Goal: Use online tool/utility: Use online tool/utility

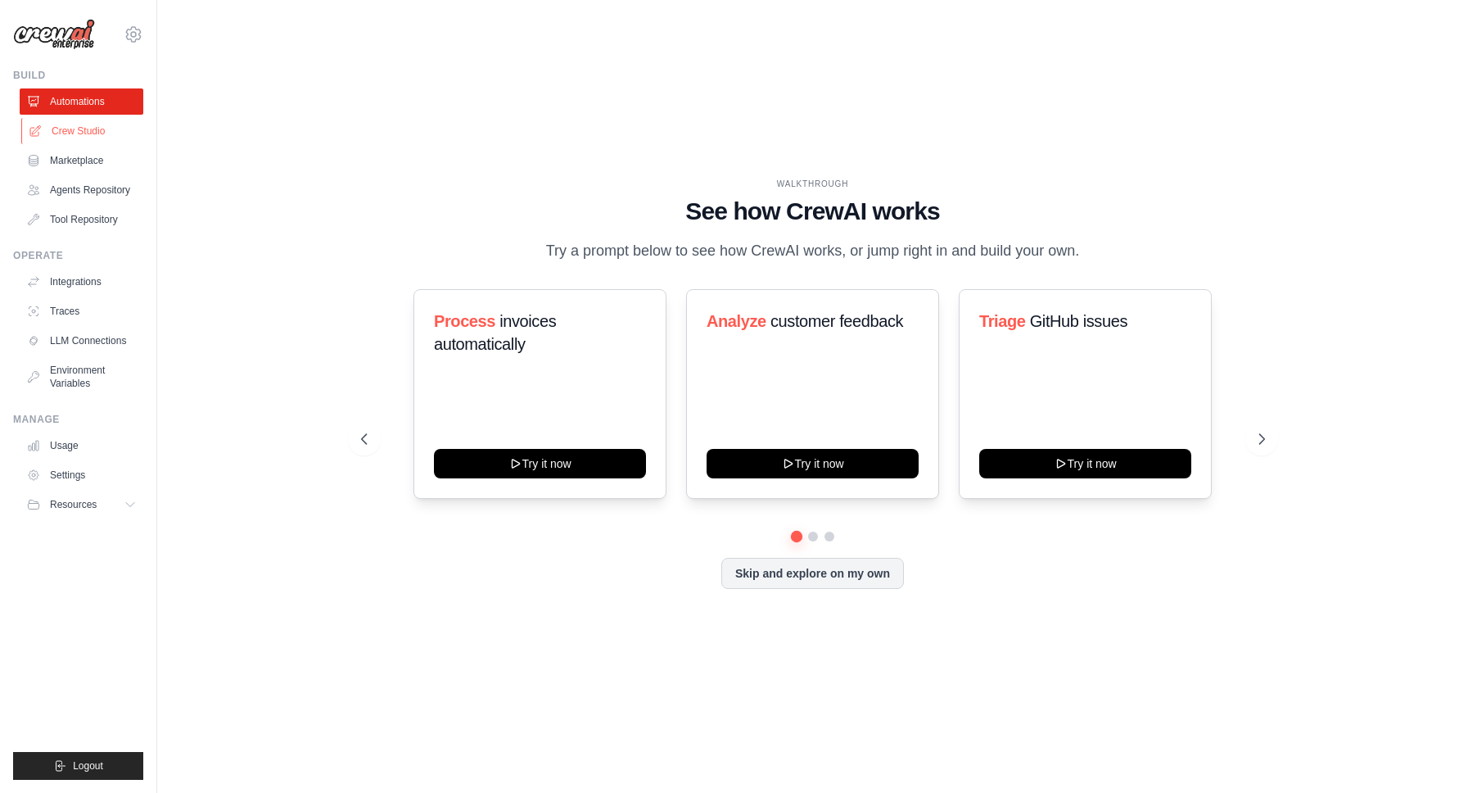
click at [71, 133] on link "Crew Studio" at bounding box center [83, 131] width 124 height 26
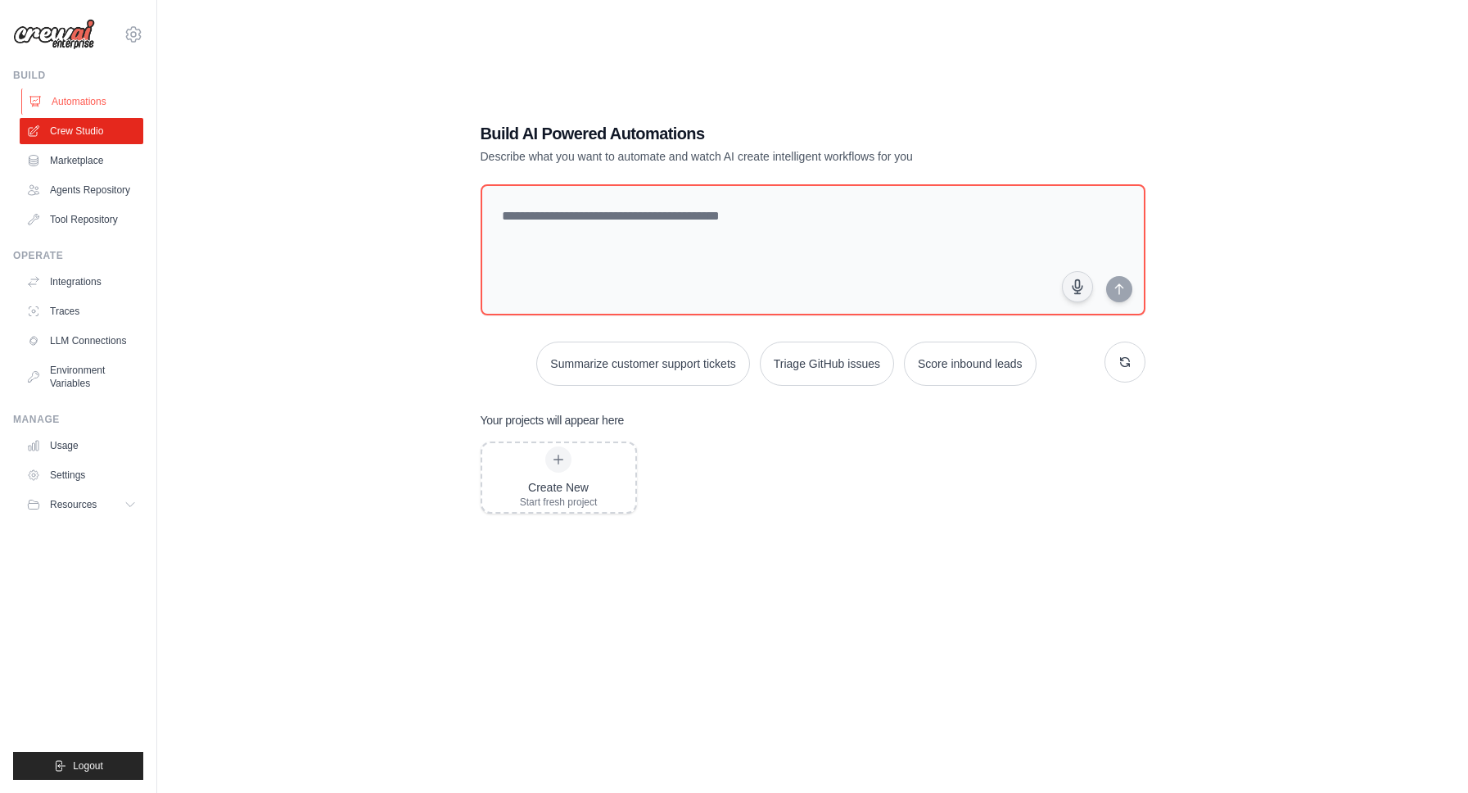
click at [78, 101] on link "Automations" at bounding box center [83, 101] width 124 height 26
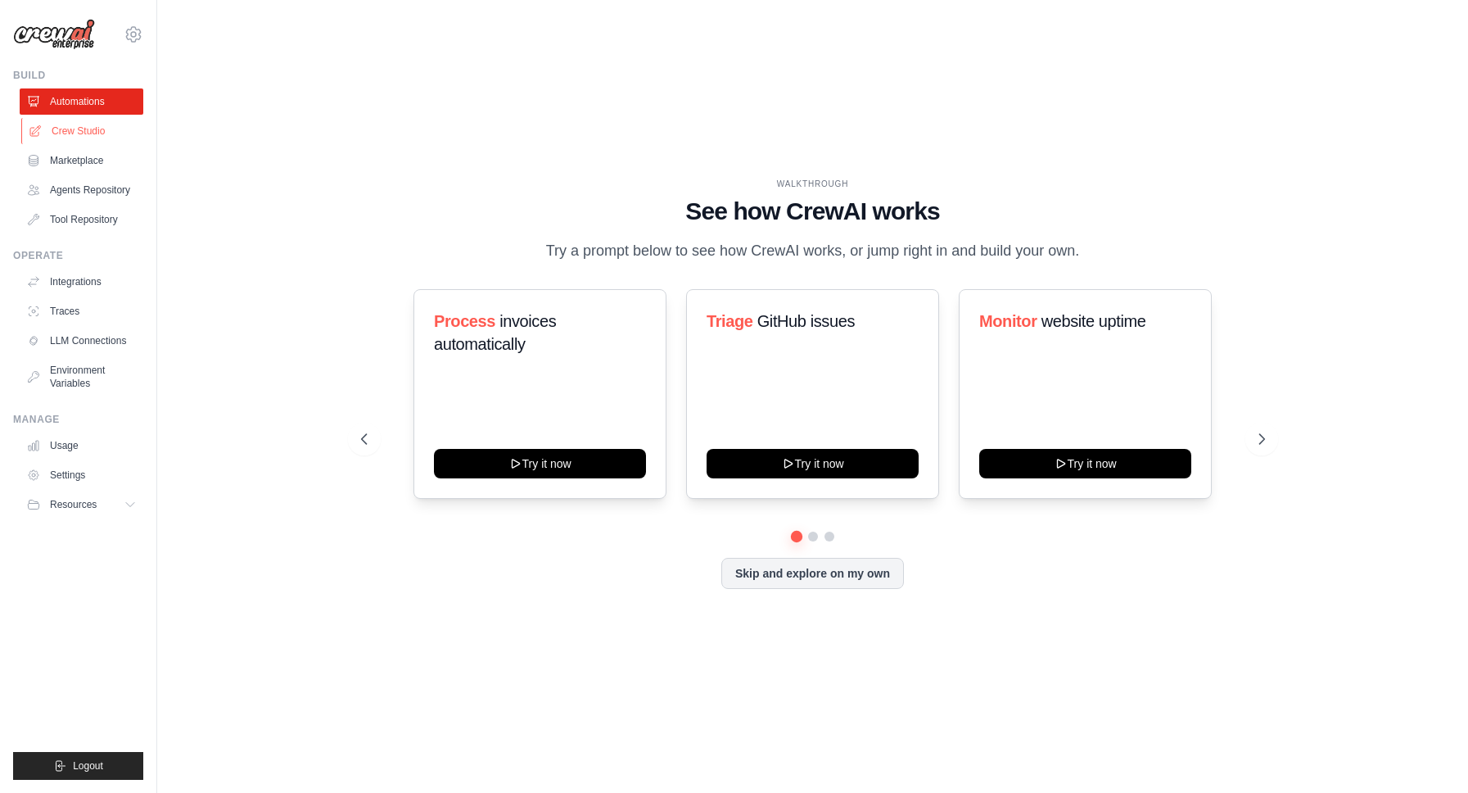
click at [67, 133] on link "Crew Studio" at bounding box center [83, 131] width 124 height 26
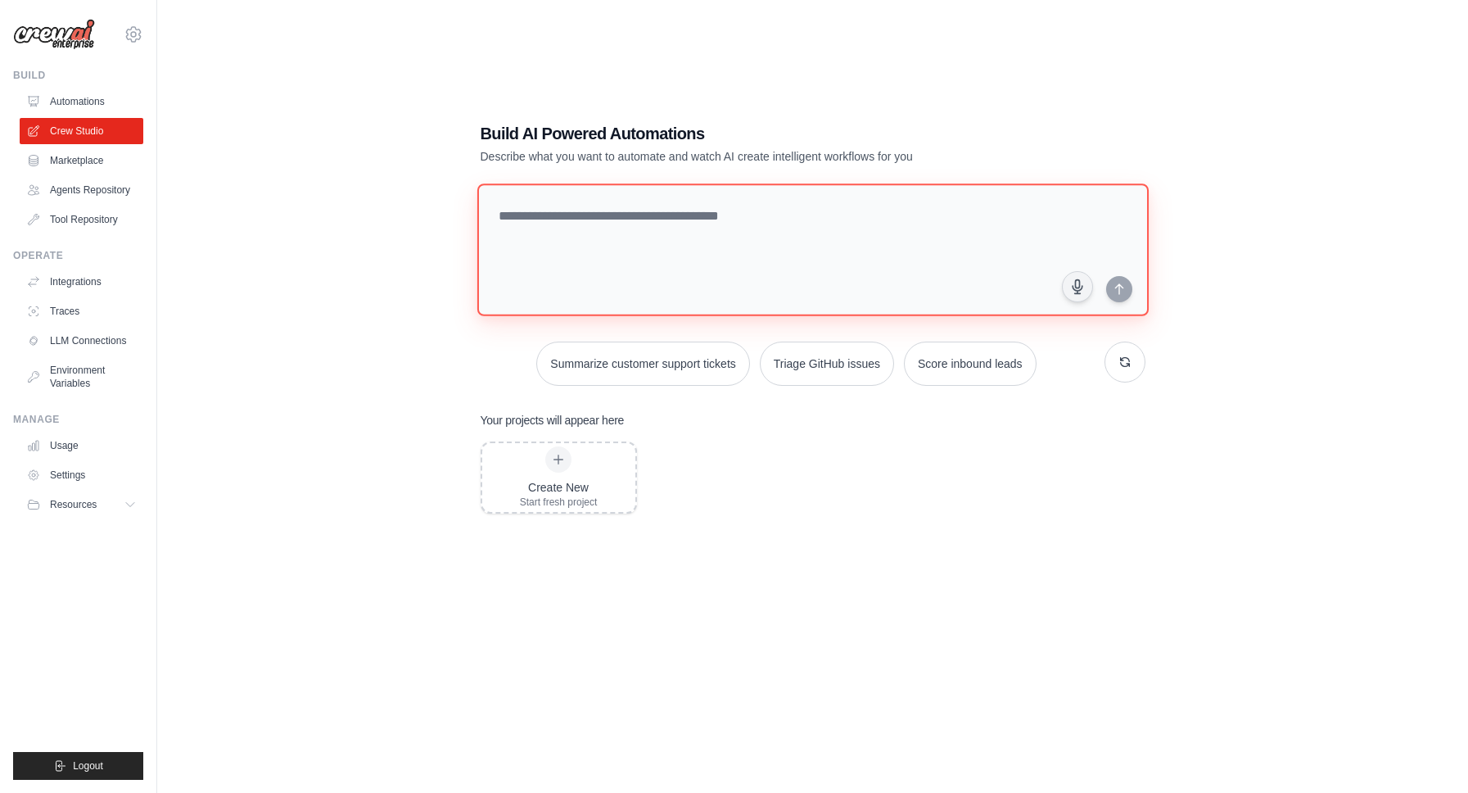
click at [597, 216] on textarea at bounding box center [812, 249] width 671 height 133
click at [1122, 363] on icon "button" at bounding box center [1124, 361] width 13 height 13
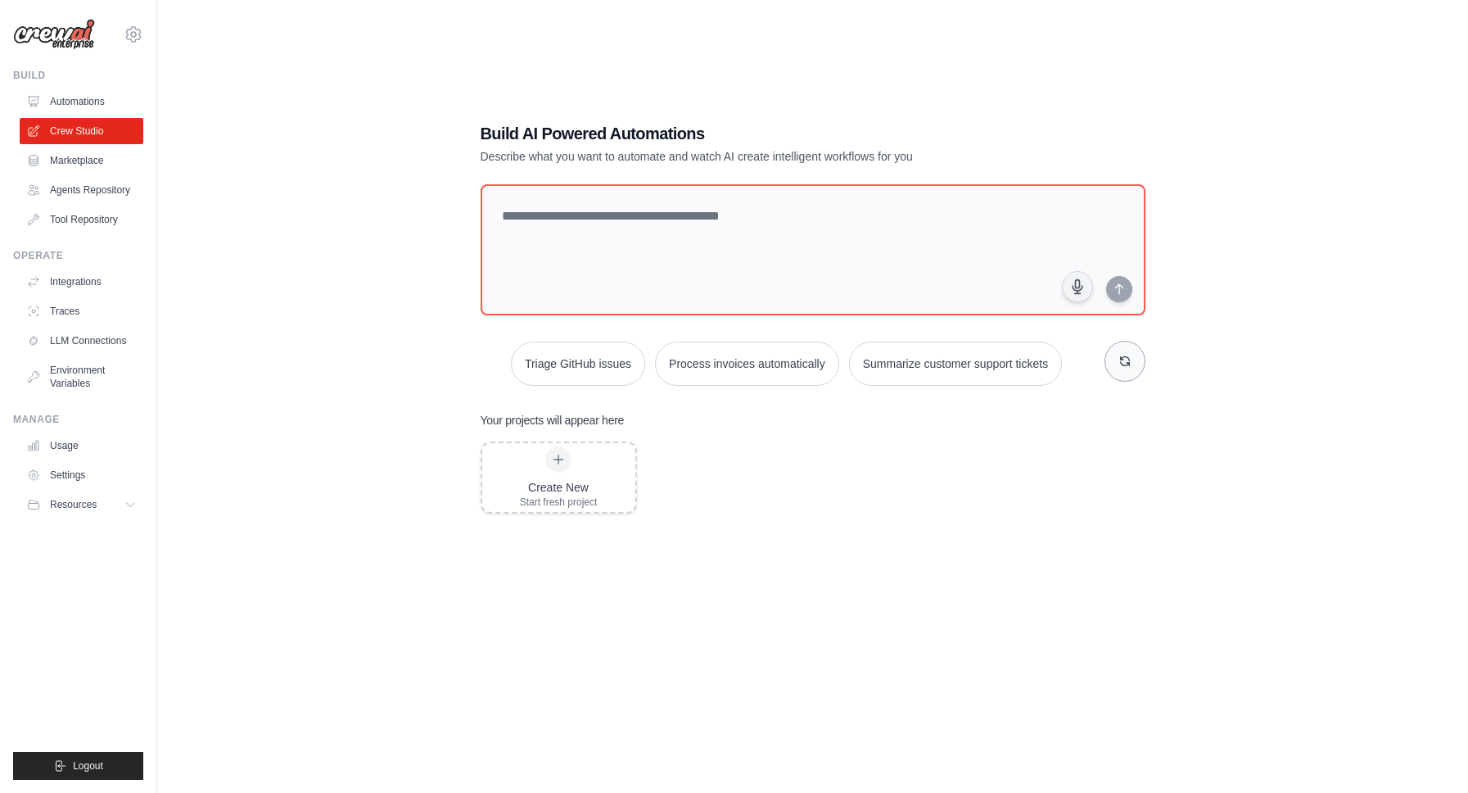
click at [1124, 364] on icon "button" at bounding box center [1124, 361] width 13 height 13
click at [1082, 293] on button "button" at bounding box center [1077, 286] width 33 height 33
click at [1075, 285] on circle "button" at bounding box center [1077, 287] width 18 height 18
